Goal: Information Seeking & Learning: Learn about a topic

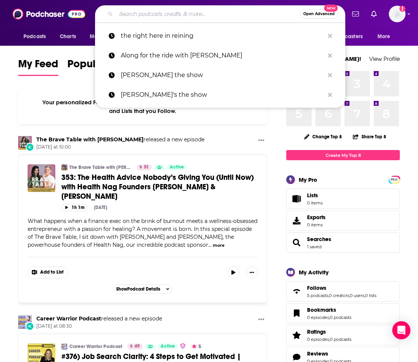
click at [130, 15] on input "Search podcasts, credits, & more..." at bounding box center [208, 14] width 184 height 12
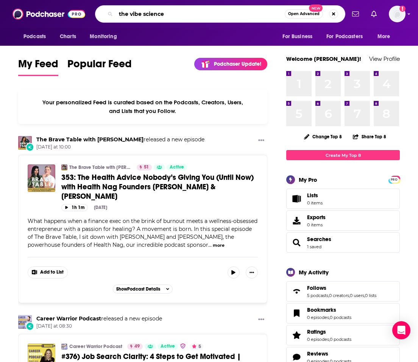
type input "the vibe science"
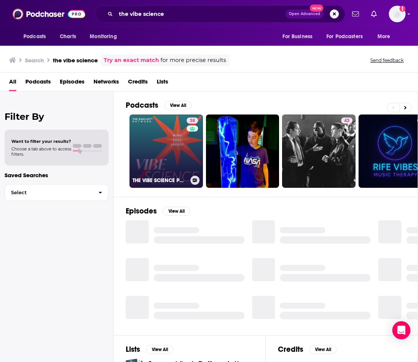
click at [143, 151] on link "38 THE VIBE SCIENCE PODCAST" at bounding box center [165, 151] width 73 height 73
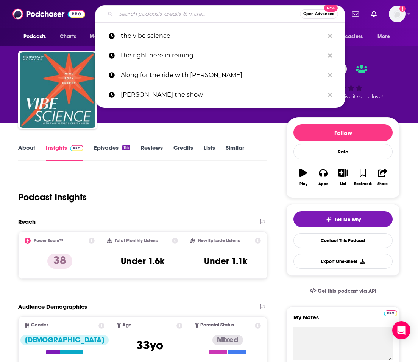
click at [183, 16] on input "Search podcasts, credits, & more..." at bounding box center [208, 14] width 184 height 12
paste input "Right About Now with [PERSON_NAME]"
type input "Right About Now with [PERSON_NAME]"
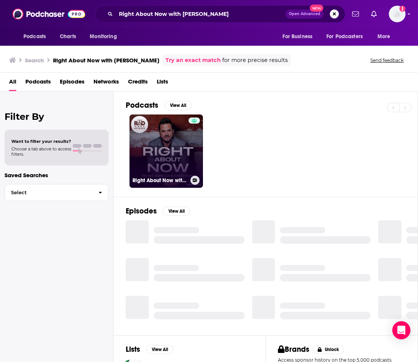
click at [160, 132] on link "Right About Now with [PERSON_NAME]" at bounding box center [165, 151] width 73 height 73
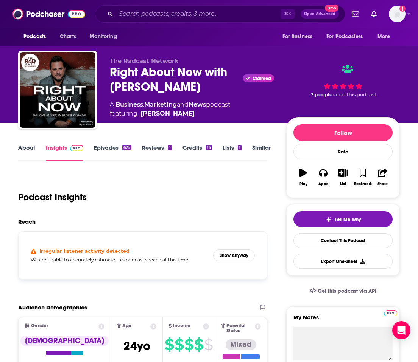
click at [26, 144] on link "About" at bounding box center [26, 152] width 17 height 17
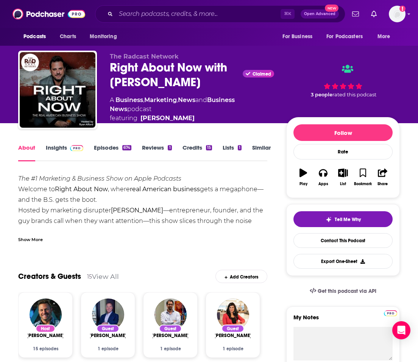
click at [51, 147] on link "Insights" at bounding box center [64, 152] width 37 height 17
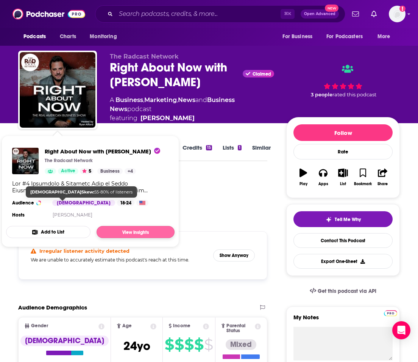
click at [129, 233] on link "View Insights" at bounding box center [135, 232] width 78 height 12
click at [144, 229] on link "View Insights" at bounding box center [135, 232] width 78 height 12
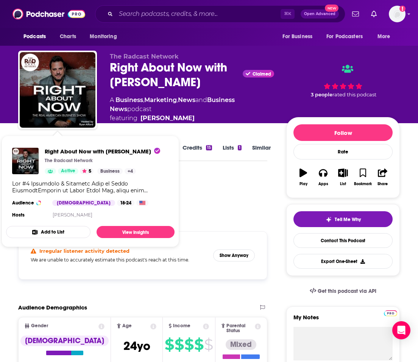
click at [230, 205] on div "Podcast Insights" at bounding box center [139, 193] width 243 height 39
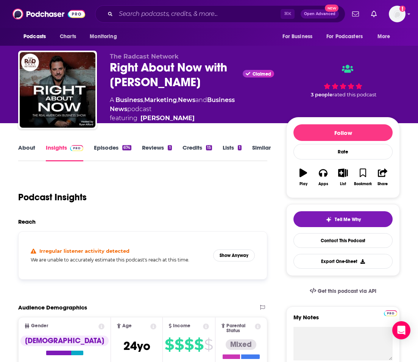
click at [62, 146] on link "Insights" at bounding box center [64, 152] width 37 height 17
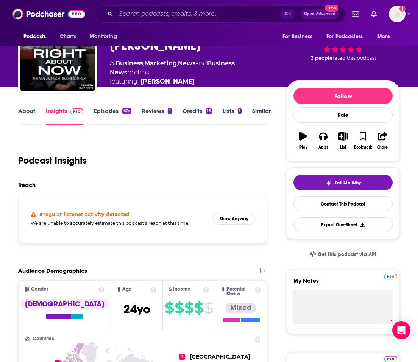
scroll to position [51, 1]
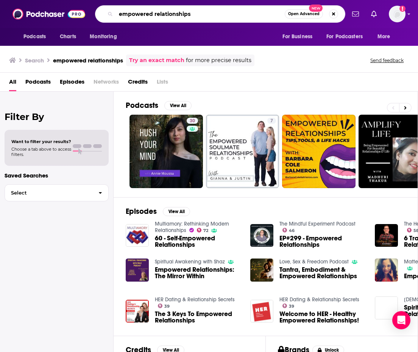
click at [215, 19] on input "empowered relationships" at bounding box center [200, 14] width 169 height 12
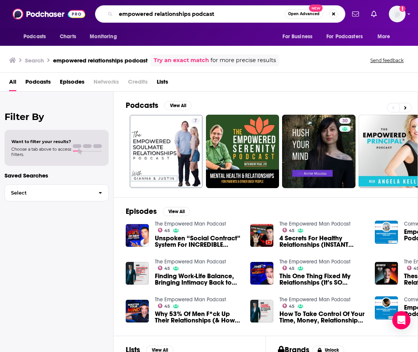
click at [247, 17] on input "empowered relationships podcast" at bounding box center [200, 14] width 169 height 12
type input "jessica higgins"
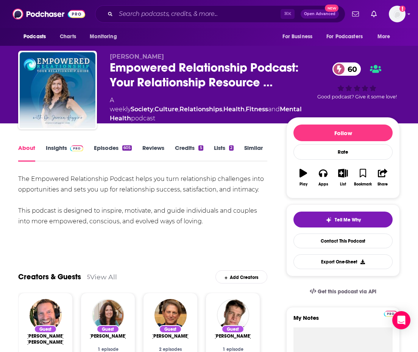
click at [55, 150] on link "Insights" at bounding box center [64, 152] width 37 height 17
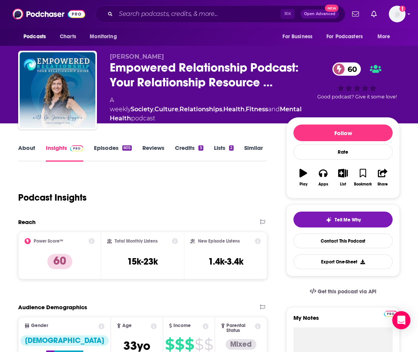
scroll to position [0, 1]
